Goal: Task Accomplishment & Management: Manage account settings

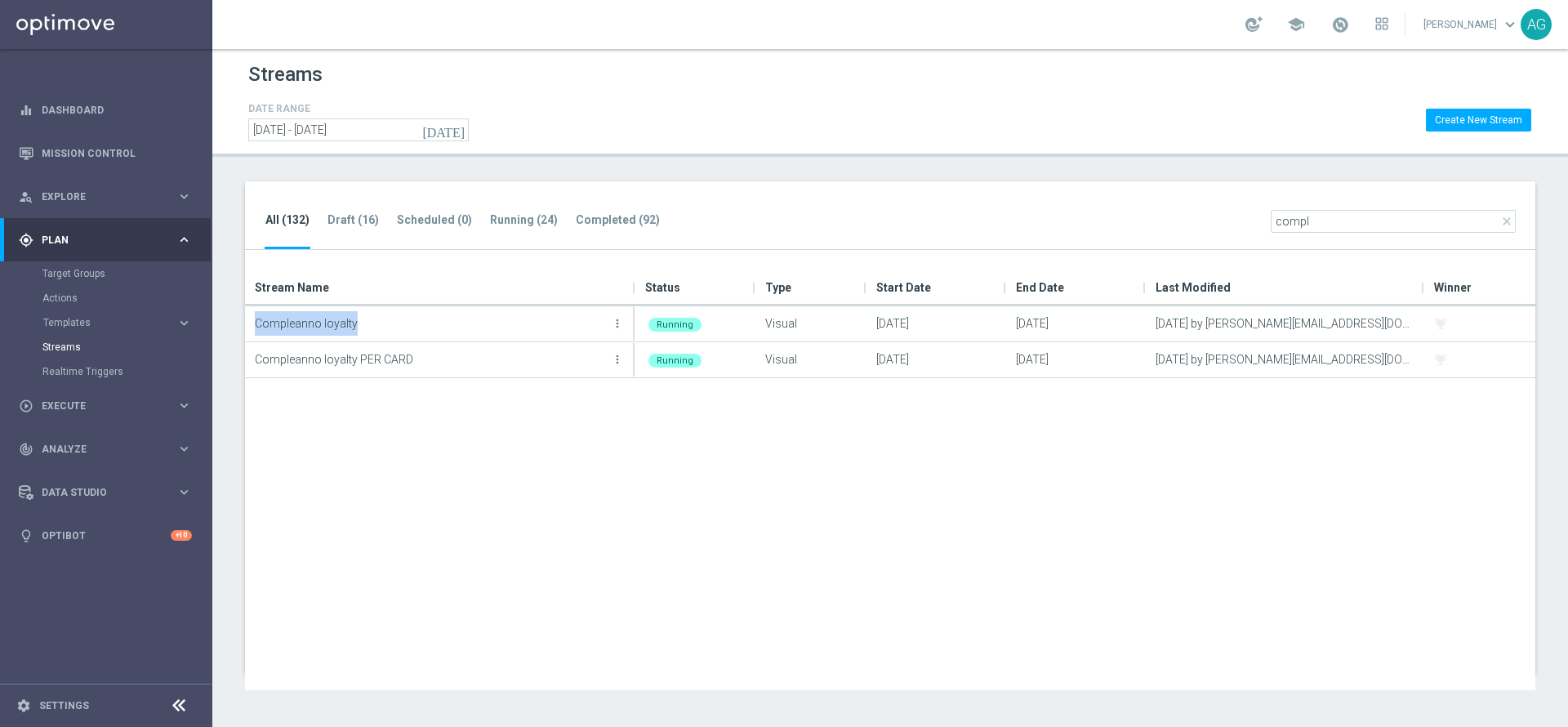
click at [820, 539] on div "Compleanno loyalty more_vert Running Visual [DATE] [DATE] [DATE] by [PERSON_NAM…" at bounding box center [890, 498] width 1290 height 384
click at [36, 26] on link at bounding box center [106, 24] width 212 height 49
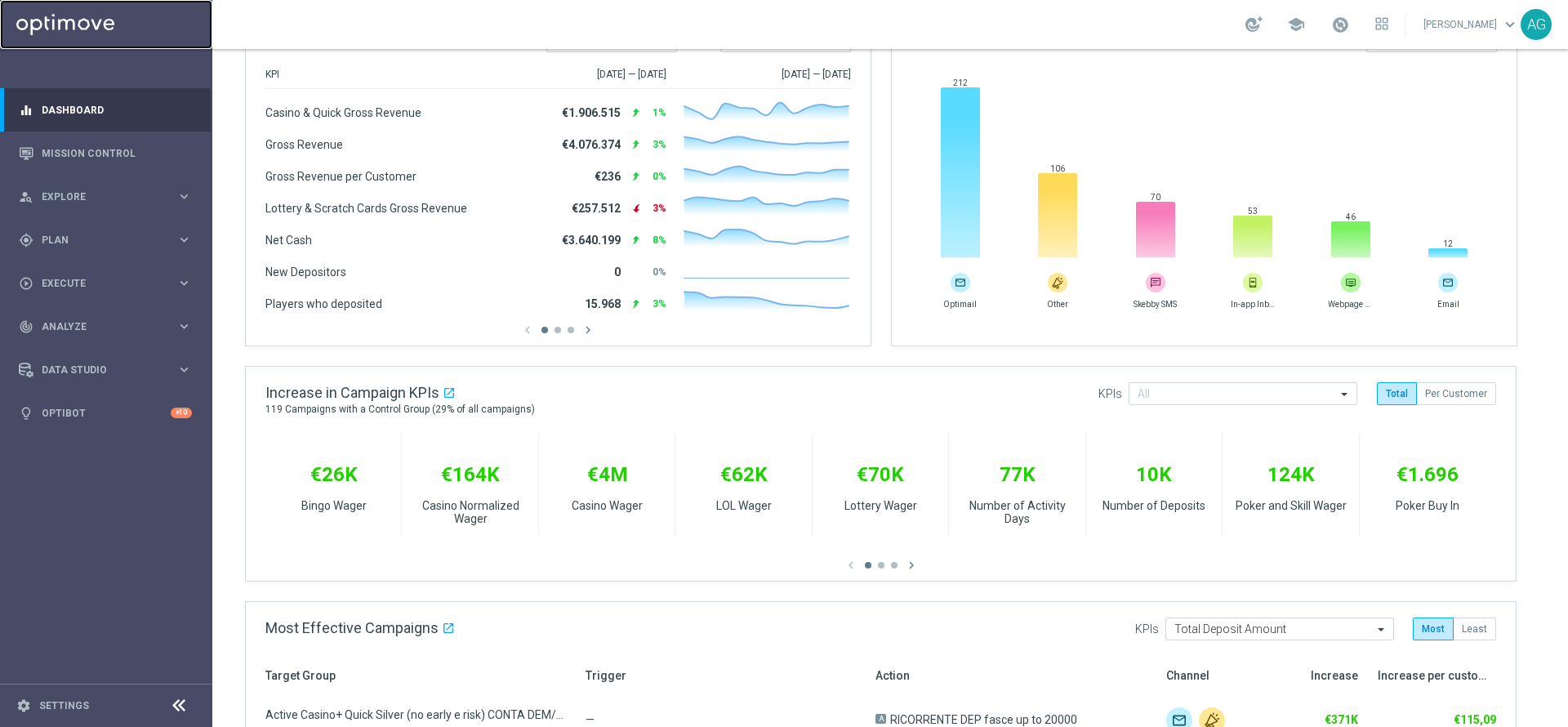
scroll to position [131, 0]
